Goal: Task Accomplishment & Management: Manage account settings

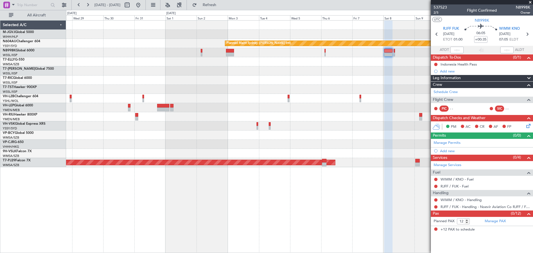
click at [202, 144] on div "Planned Maint Sydney ([PERSON_NAME] Intl) Planned Maint [GEOGRAPHIC_DATA] (Sult…" at bounding box center [299, 94] width 467 height 147
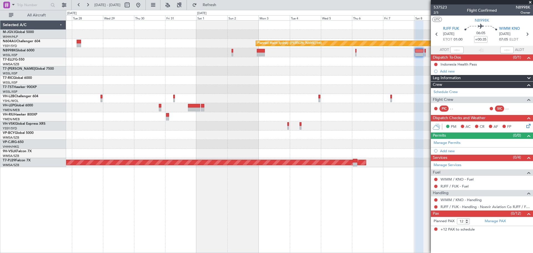
click at [270, 143] on div at bounding box center [299, 144] width 467 height 9
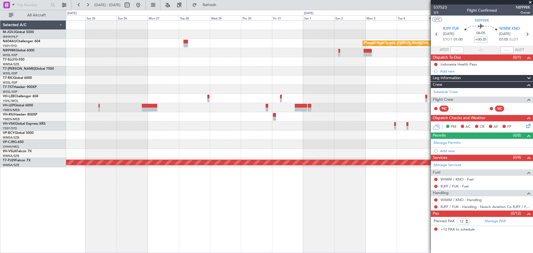
click at [291, 137] on div at bounding box center [299, 135] width 467 height 9
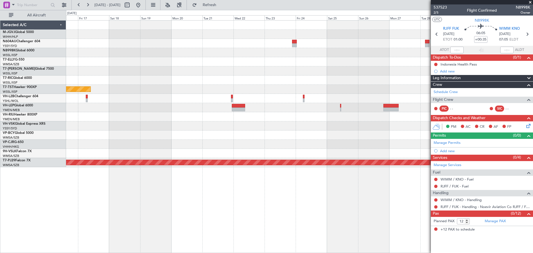
click at [248, 131] on div at bounding box center [299, 135] width 467 height 9
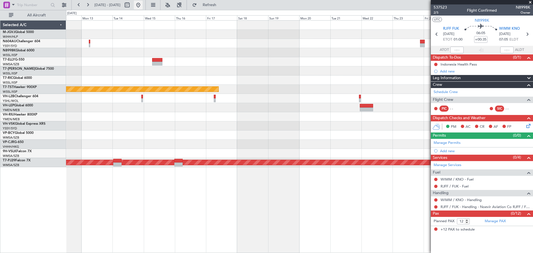
click at [143, 4] on button at bounding box center [138, 5] width 9 height 9
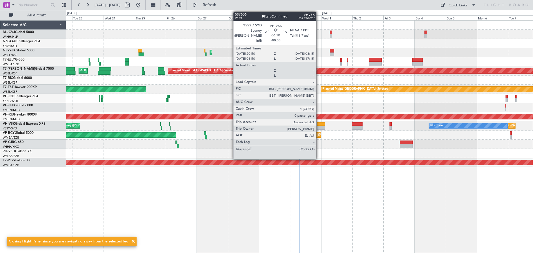
click at [319, 126] on div at bounding box center [321, 124] width 8 height 4
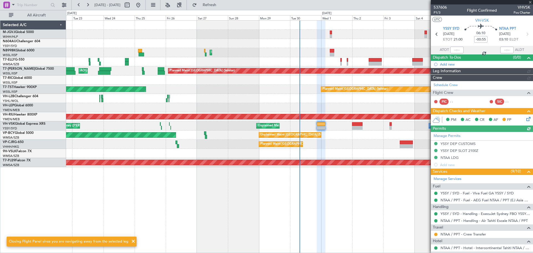
type input "[PERSON_NAME] (BTA)"
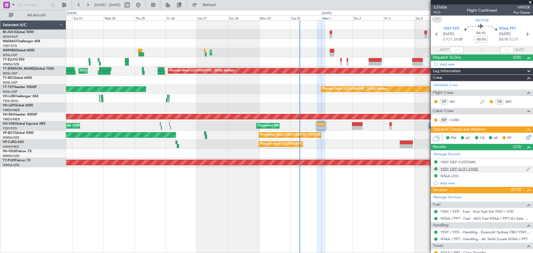
click at [445, 169] on div "YSSY DEP SLOT 2100Z" at bounding box center [460, 169] width 38 height 5
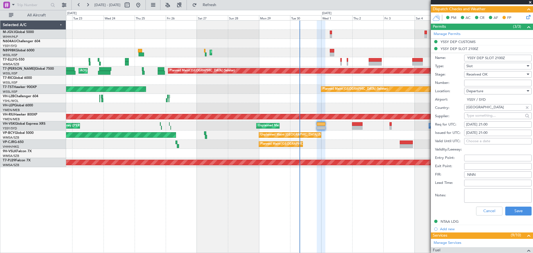
scroll to position [139, 0]
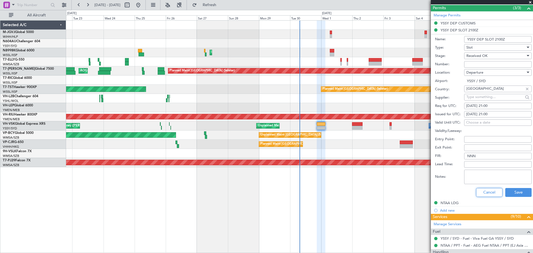
click at [483, 191] on button "Cancel" at bounding box center [489, 192] width 26 height 9
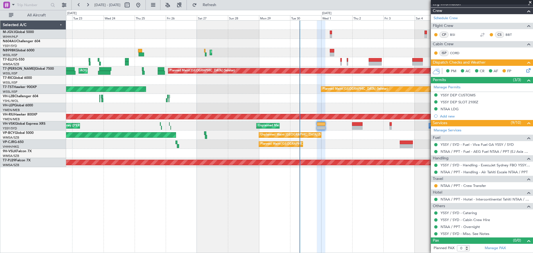
scroll to position [67, 0]
type input "[PERSON_NAME] (BTA)"
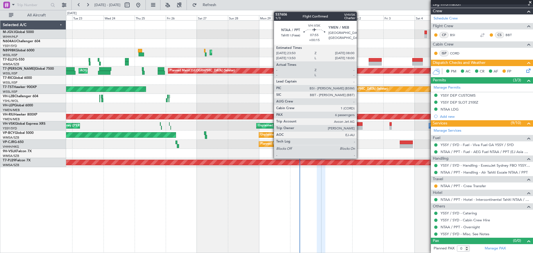
click at [360, 123] on div at bounding box center [357, 124] width 11 height 4
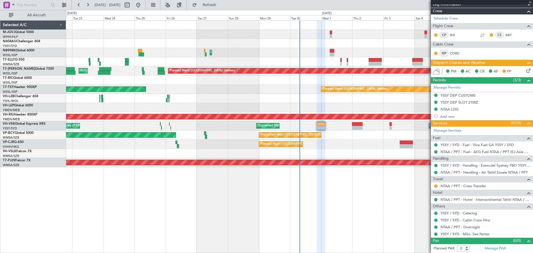
type input "+00:15"
type input "6"
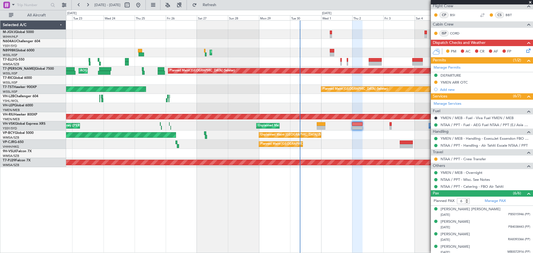
scroll to position [114, 0]
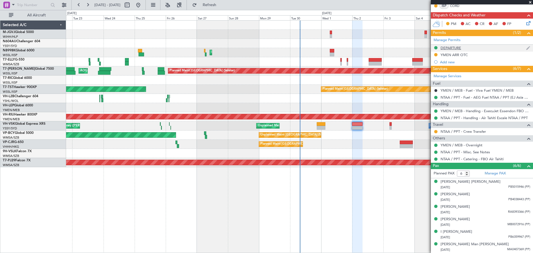
click at [446, 49] on div "DEPARTURE" at bounding box center [451, 48] width 21 height 5
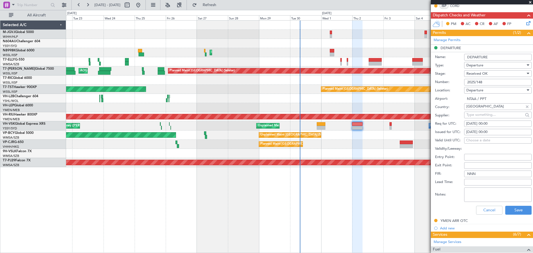
click at [478, 84] on input "2025/148" at bounding box center [499, 82] width 68 height 7
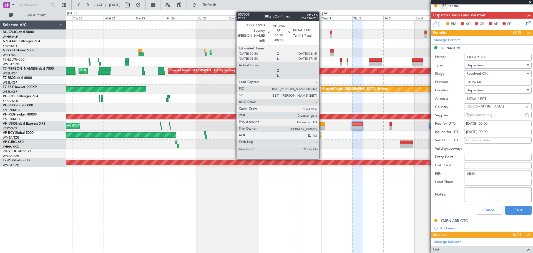
click at [322, 126] on div at bounding box center [321, 128] width 8 height 4
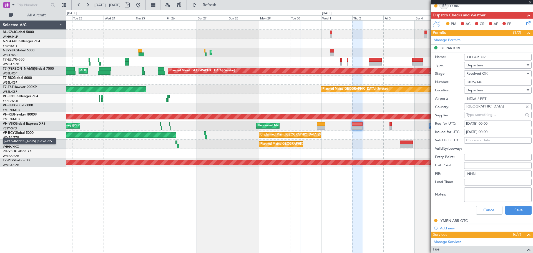
type input "-00:55"
type input "0"
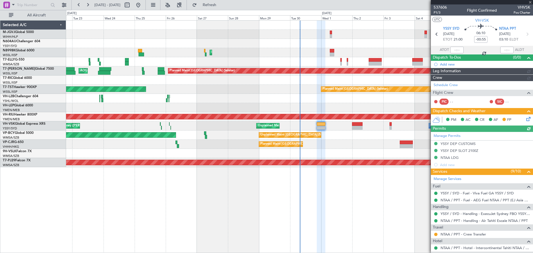
type input "[PERSON_NAME] (BTA)"
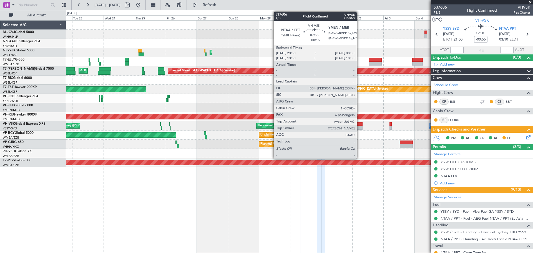
click at [360, 124] on div at bounding box center [357, 124] width 11 height 4
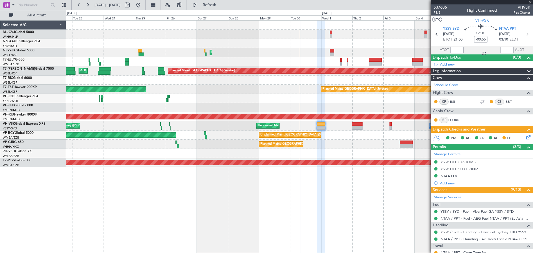
type input "+00:15"
type input "6"
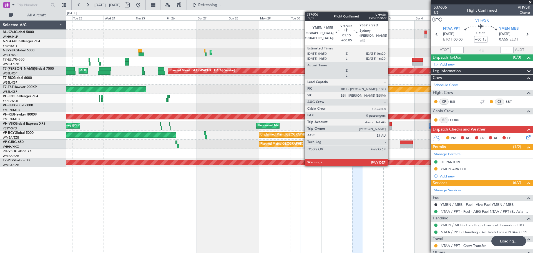
click at [391, 125] on div at bounding box center [391, 124] width 2 height 4
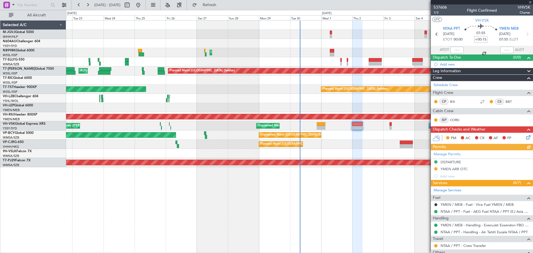
type input "+00:05"
type input "0"
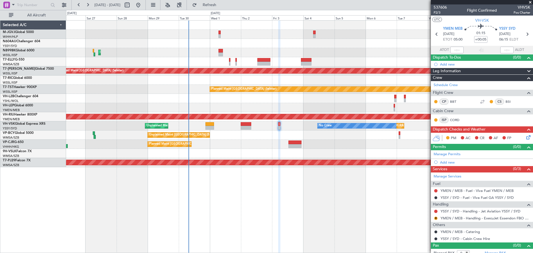
click at [258, 143] on div "Planned Maint [GEOGRAPHIC_DATA] ([GEOGRAPHIC_DATA] Intl)" at bounding box center [299, 144] width 467 height 9
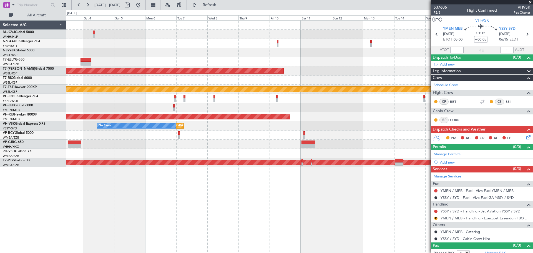
click at [146, 157] on div "Planned Maint [GEOGRAPHIC_DATA] (Seletar) Planned Maint [GEOGRAPHIC_DATA] (Sele…" at bounding box center [299, 94] width 467 height 147
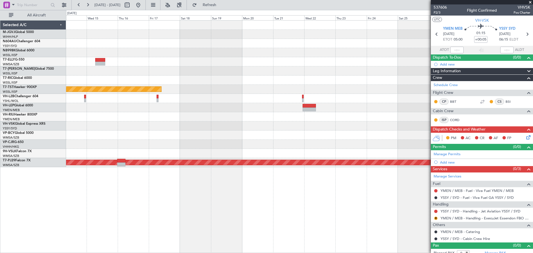
click at [125, 146] on div "Planned Maint [GEOGRAPHIC_DATA] (Seletar) Planned Maint [GEOGRAPHIC_DATA] ([GEO…" at bounding box center [299, 94] width 467 height 147
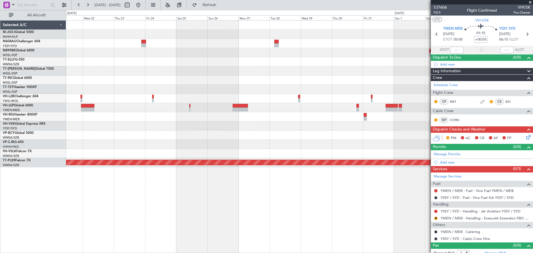
click at [153, 144] on div "Planned Maint Sydney ([PERSON_NAME] Intl) Planned Maint [GEOGRAPHIC_DATA] (Sult…" at bounding box center [299, 94] width 467 height 147
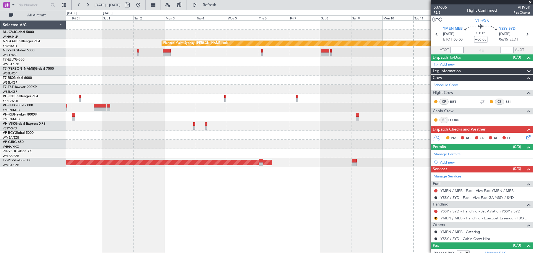
click at [156, 151] on div "Planned Maint Sydney ([PERSON_NAME] Intl) Planned Maint [GEOGRAPHIC_DATA] (Sult…" at bounding box center [299, 94] width 467 height 147
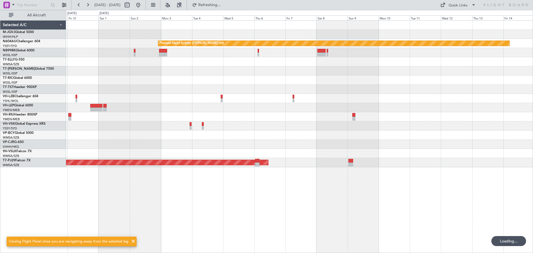
click at [156, 151] on div "Planned Maint Sydney ([PERSON_NAME] Intl) Planned Maint [GEOGRAPHIC_DATA] (Sult…" at bounding box center [299, 94] width 467 height 147
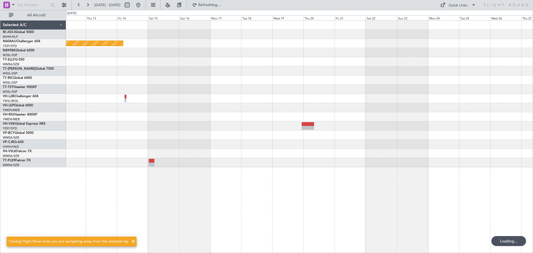
click at [200, 155] on div "Planned Maint Sydney ([PERSON_NAME] Intl)" at bounding box center [299, 94] width 467 height 147
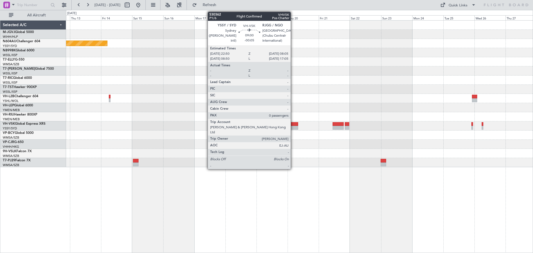
click at [293, 125] on div at bounding box center [292, 124] width 12 height 4
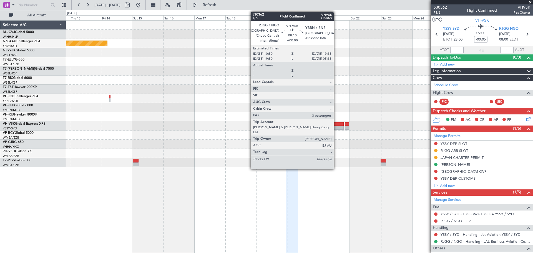
click at [336, 125] on div at bounding box center [338, 124] width 11 height 4
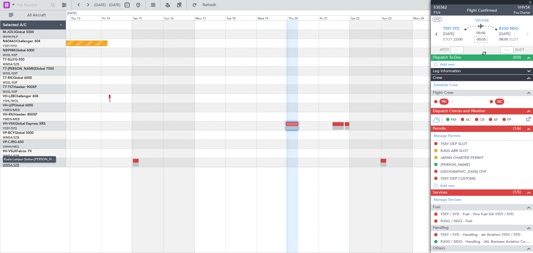
type input "3"
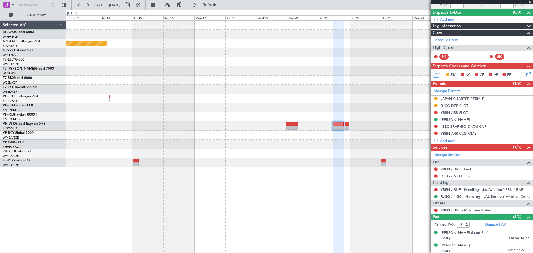
scroll to position [59, 0]
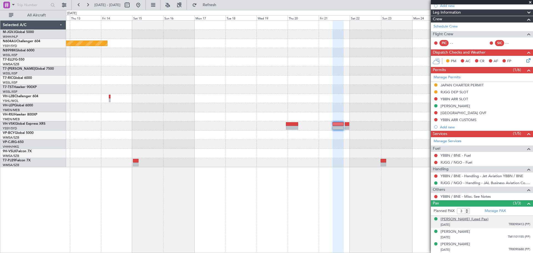
click at [468, 219] on div "[PERSON_NAME] (Lead Pax)" at bounding box center [465, 220] width 48 height 6
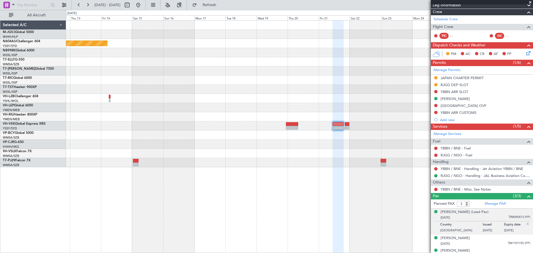
scroll to position [72, 0]
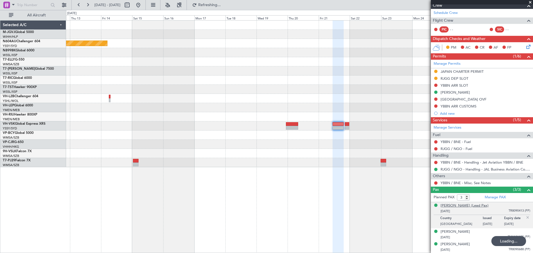
click at [458, 207] on div "[PERSON_NAME] (Lead Pax)" at bounding box center [465, 206] width 48 height 6
click at [465, 230] on div "[PERSON_NAME]" at bounding box center [455, 232] width 29 height 6
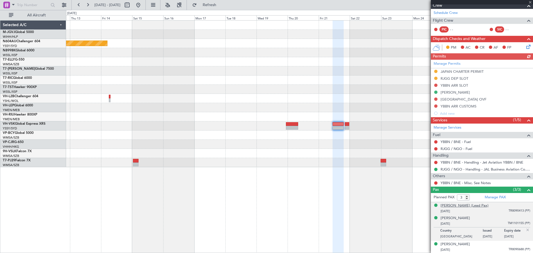
click at [447, 205] on div "[PERSON_NAME] (Lead Pax)" at bounding box center [465, 206] width 48 height 6
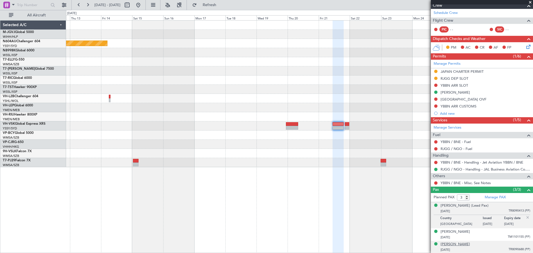
click at [459, 245] on div "[PERSON_NAME]" at bounding box center [455, 245] width 29 height 6
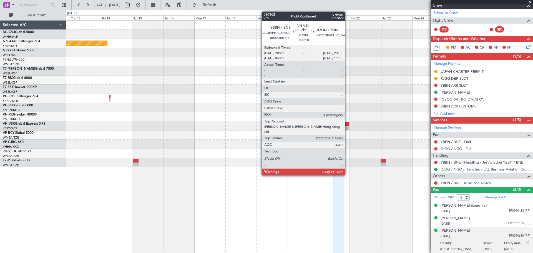
click at [348, 124] on div at bounding box center [347, 124] width 4 height 4
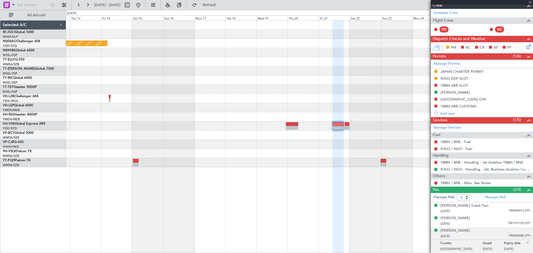
type input "+00:10"
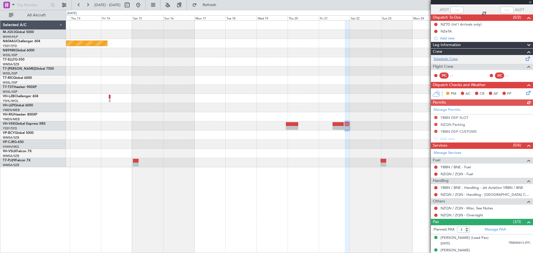
scroll to position [59, 0]
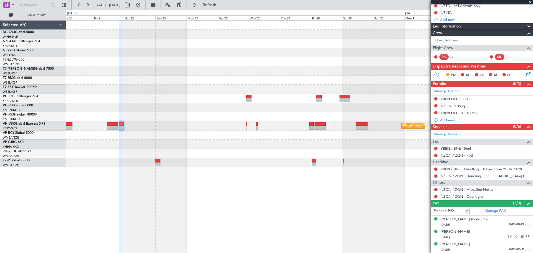
click at [93, 107] on div "Planned Maint Sydney ([PERSON_NAME] Intl)" at bounding box center [299, 94] width 467 height 147
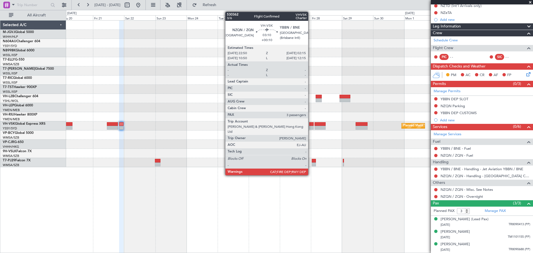
click at [311, 126] on div at bounding box center [312, 128] width 4 height 4
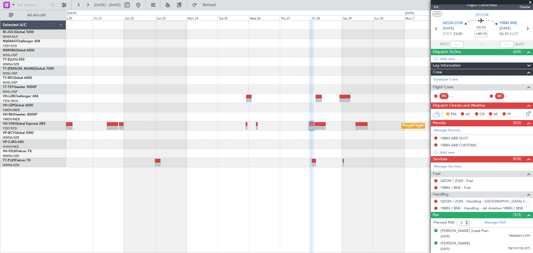
scroll to position [0, 0]
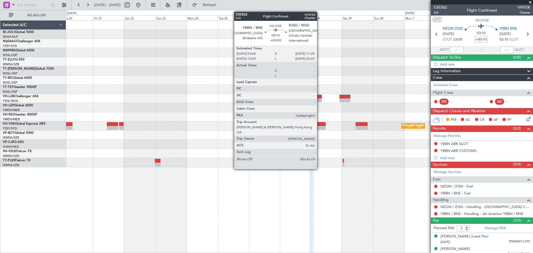
click at [320, 126] on div at bounding box center [320, 124] width 11 height 4
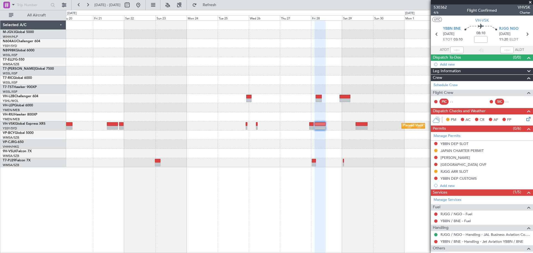
scroll to position [59, 0]
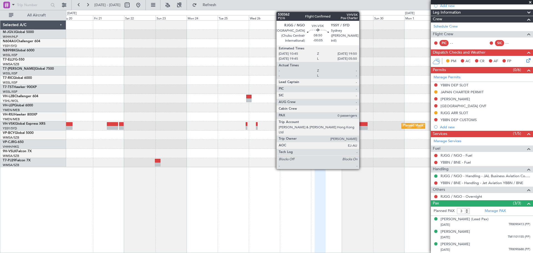
click at [362, 125] on div at bounding box center [362, 124] width 12 height 4
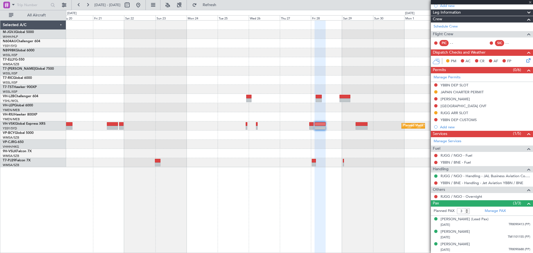
type input "-00:05"
type input "0"
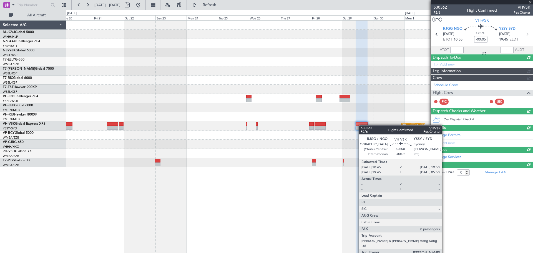
scroll to position [0, 0]
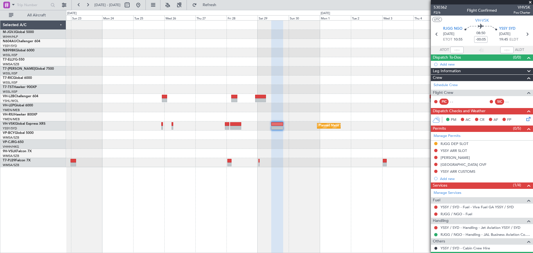
click at [189, 155] on div at bounding box center [299, 153] width 467 height 9
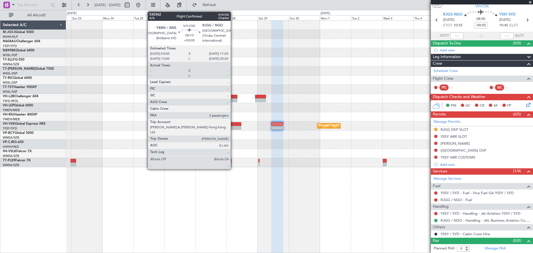
click at [233, 126] on div at bounding box center [235, 124] width 11 height 4
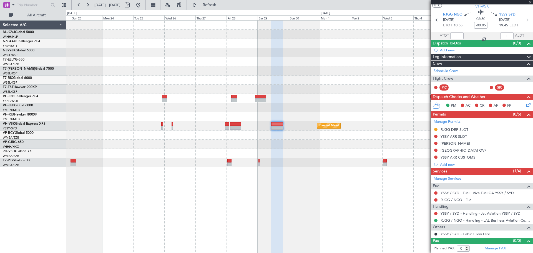
type input "3"
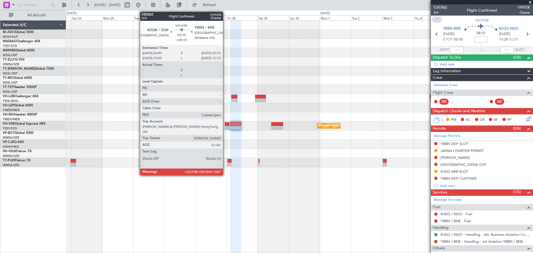
click at [226, 126] on div at bounding box center [227, 124] width 4 height 4
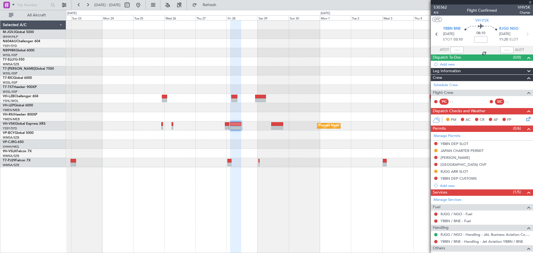
type input "+00:10"
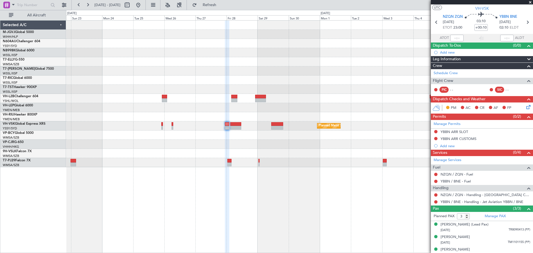
scroll to position [17, 0]
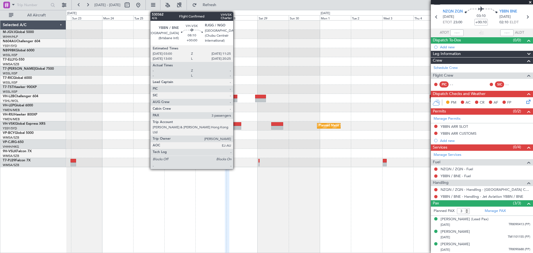
click at [236, 126] on div at bounding box center [235, 128] width 11 height 4
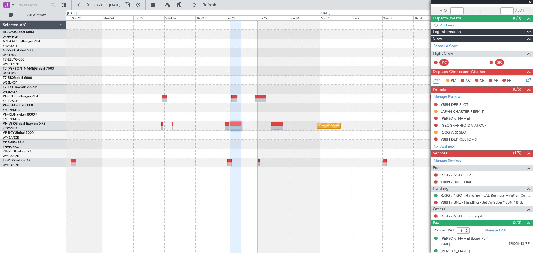
scroll to position [0, 0]
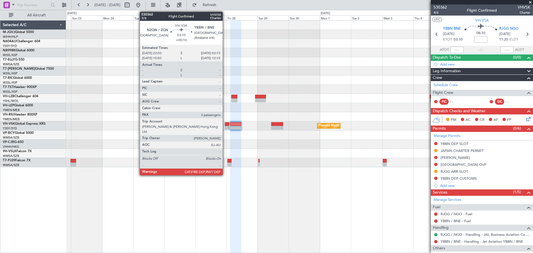
click at [225, 126] on div at bounding box center [227, 124] width 4 height 4
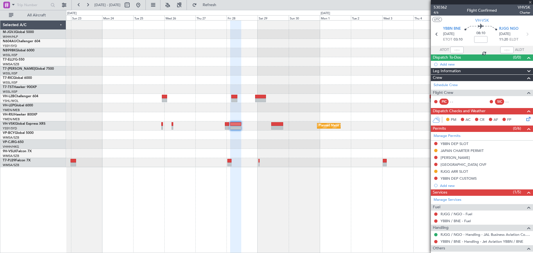
type input "+00:10"
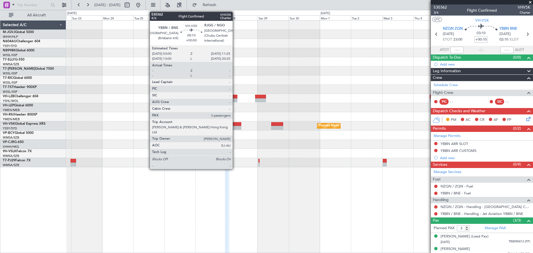
click at [234, 123] on div at bounding box center [235, 124] width 11 height 4
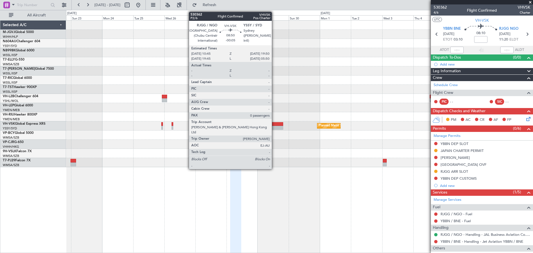
click at [275, 124] on div at bounding box center [277, 124] width 12 height 4
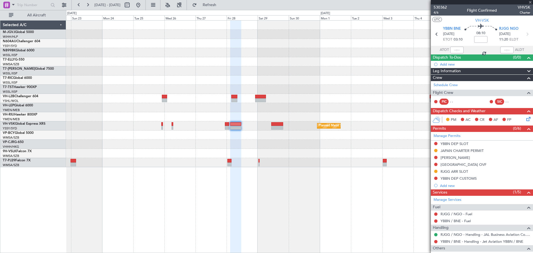
type input "-00:05"
type input "0"
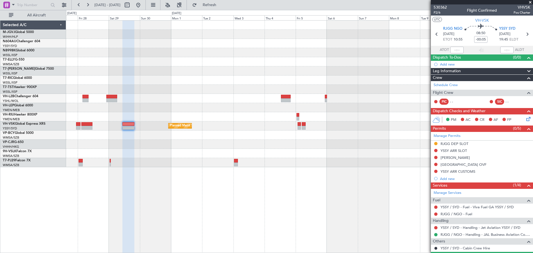
click at [313, 134] on div "Planned Maint Sydney ([PERSON_NAME] Intl)" at bounding box center [299, 94] width 467 height 147
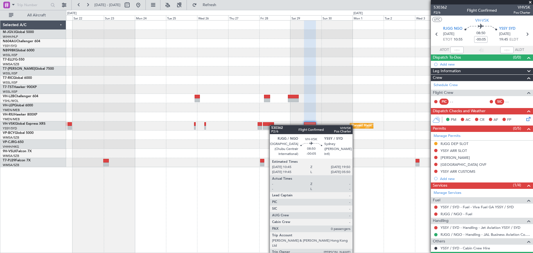
click at [279, 126] on div "Planned Maint Sydney ([PERSON_NAME] Intl)" at bounding box center [299, 125] width 467 height 9
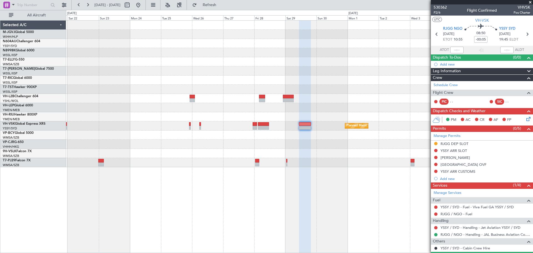
click at [385, 35] on div at bounding box center [299, 34] width 467 height 9
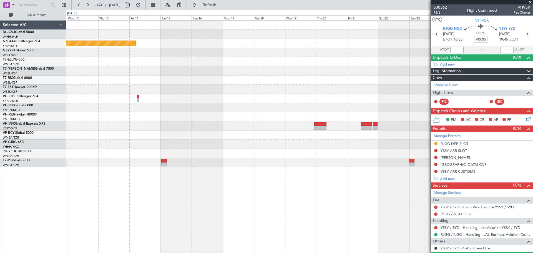
click at [453, 87] on fb-app "[DATE] - [DATE] Refresh Quick Links All Aircraft Planned Maint Sydney ([PERSON_…" at bounding box center [266, 128] width 533 height 249
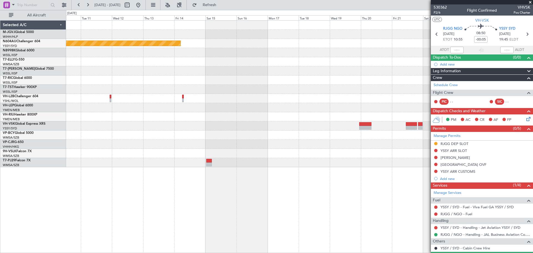
click at [333, 47] on div "Planned Maint Sydney ([PERSON_NAME] Intl)" at bounding box center [299, 94] width 467 height 147
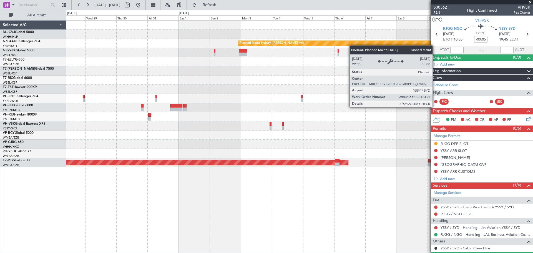
click at [356, 45] on div "Planned Maint Sydney ([PERSON_NAME] Intl) Planned Maint [GEOGRAPHIC_DATA] (Sult…" at bounding box center [299, 94] width 467 height 147
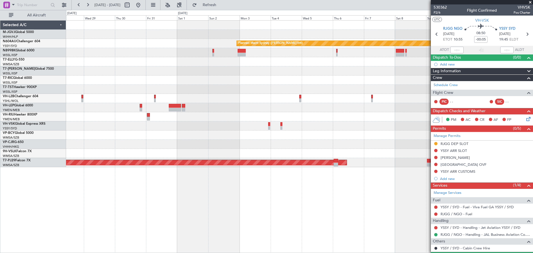
click at [315, 34] on div "Planned Maint Sydney ([PERSON_NAME] Intl) Planned Maint [GEOGRAPHIC_DATA] (Sult…" at bounding box center [299, 94] width 467 height 147
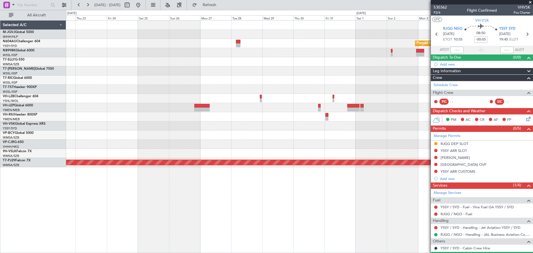
click at [281, 35] on div "Planned Maint Sydney ([PERSON_NAME] Intl) Planned Maint [GEOGRAPHIC_DATA] (Sult…" at bounding box center [299, 94] width 467 height 147
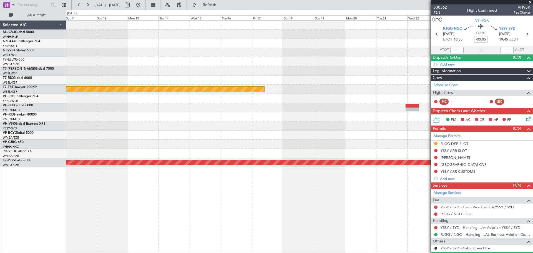
click at [321, 27] on div "Planned Maint [GEOGRAPHIC_DATA] (Seletar) Planned Maint [GEOGRAPHIC_DATA] (Sele…" at bounding box center [299, 94] width 467 height 147
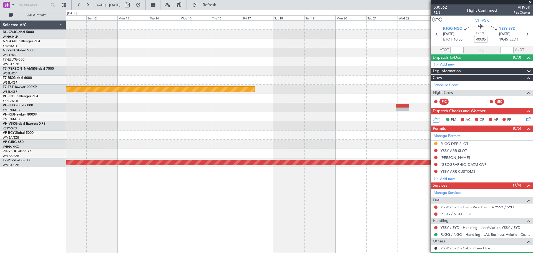
click at [245, 29] on div "Planned Maint [GEOGRAPHIC_DATA] (Seletar) Planned Maint [GEOGRAPHIC_DATA] (Sele…" at bounding box center [299, 94] width 467 height 147
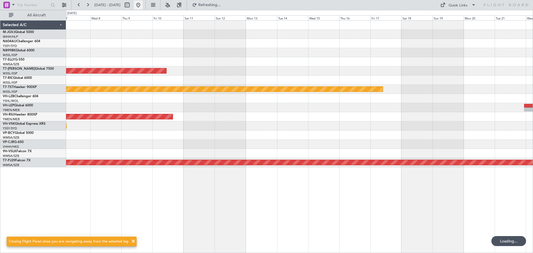
click at [143, 4] on button at bounding box center [138, 5] width 9 height 9
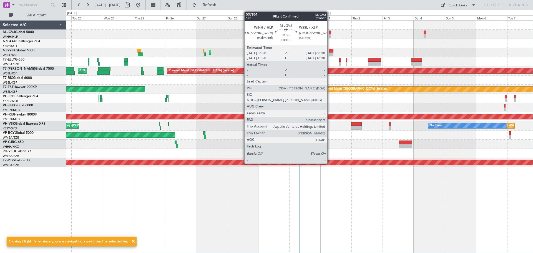
click at [330, 33] on div at bounding box center [330, 33] width 2 height 4
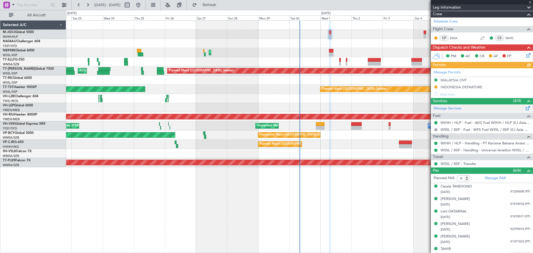
scroll to position [89, 0]
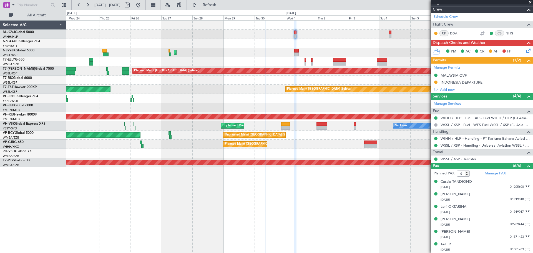
click at [312, 143] on div "Planned Maint [GEOGRAPHIC_DATA] ([GEOGRAPHIC_DATA] Intl)" at bounding box center [299, 144] width 467 height 9
